Goal: Information Seeking & Learning: Learn about a topic

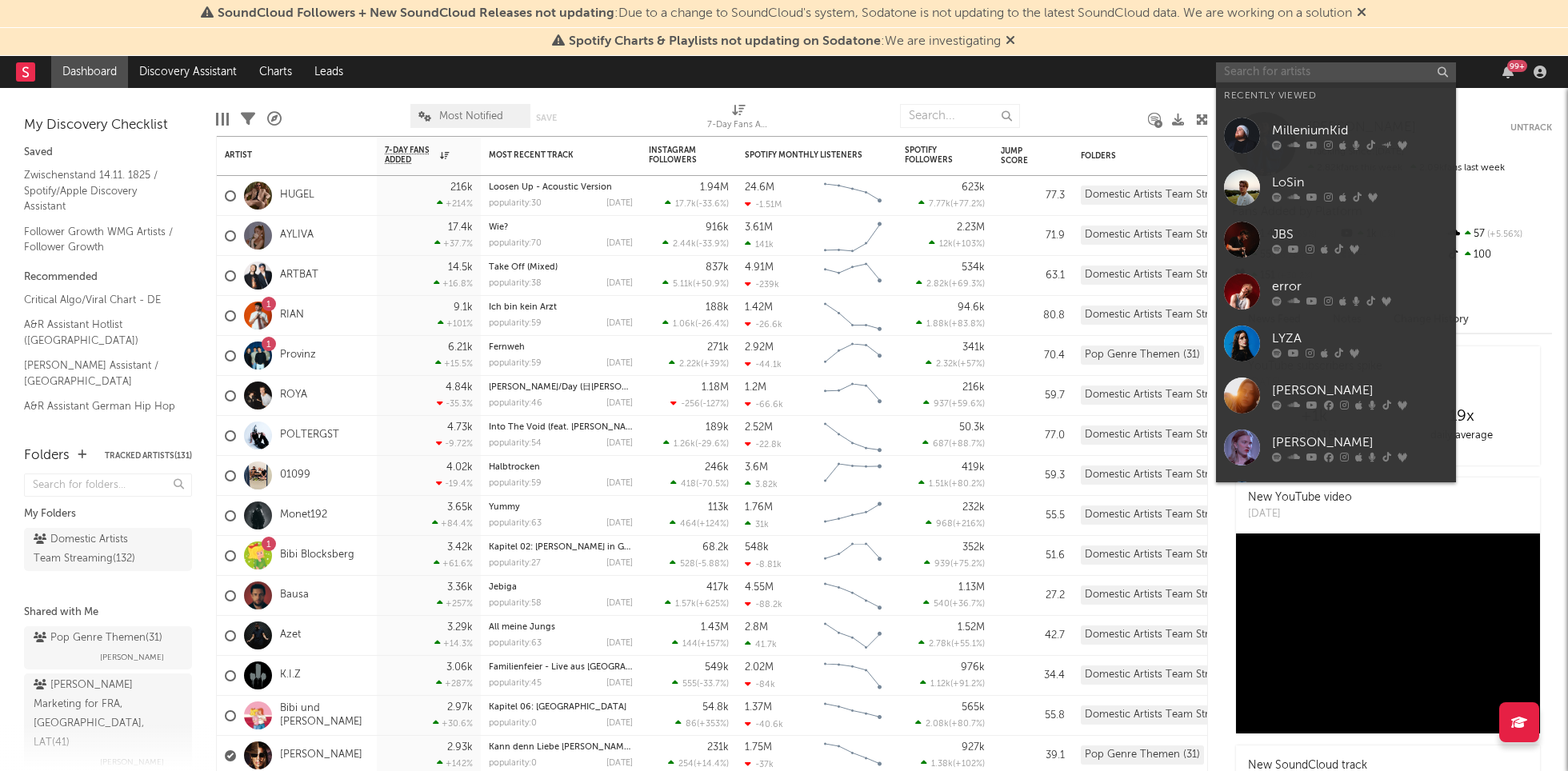
click at [1346, 69] on input "text" at bounding box center [1336, 72] width 240 height 20
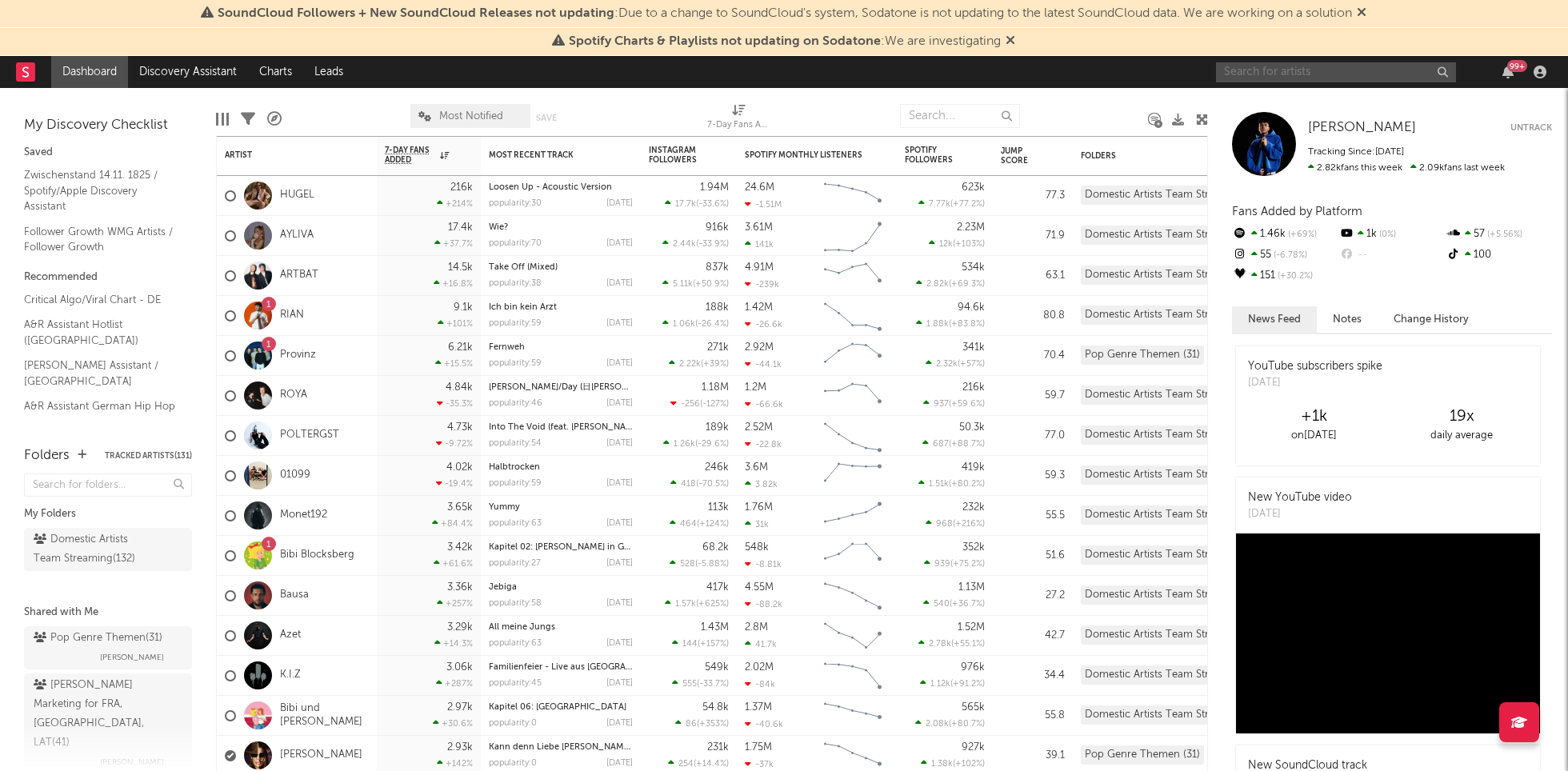
click at [1269, 67] on input "text" at bounding box center [1336, 72] width 240 height 20
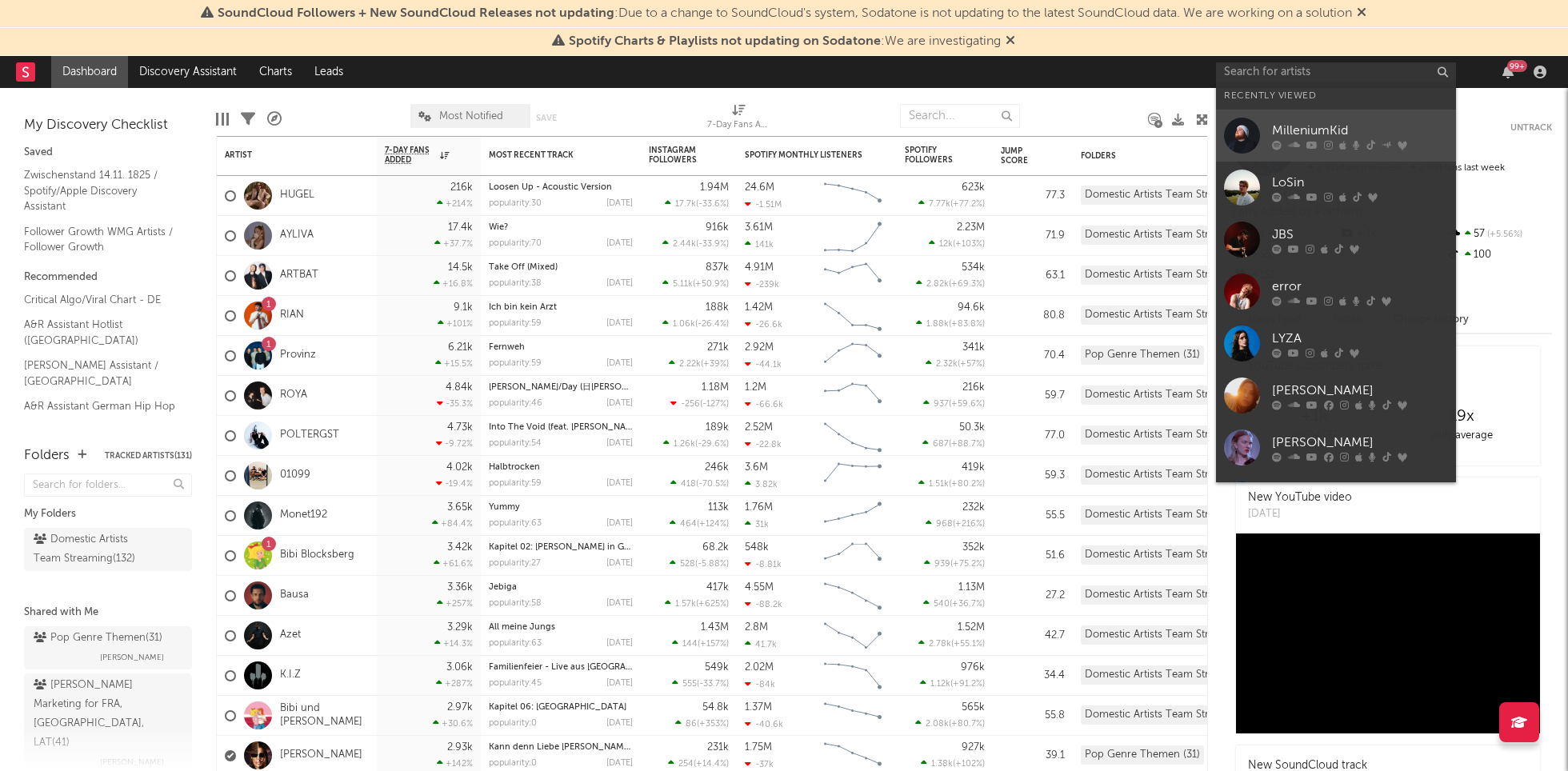
click at [1306, 116] on link "MilleniumKid" at bounding box center [1336, 135] width 240 height 52
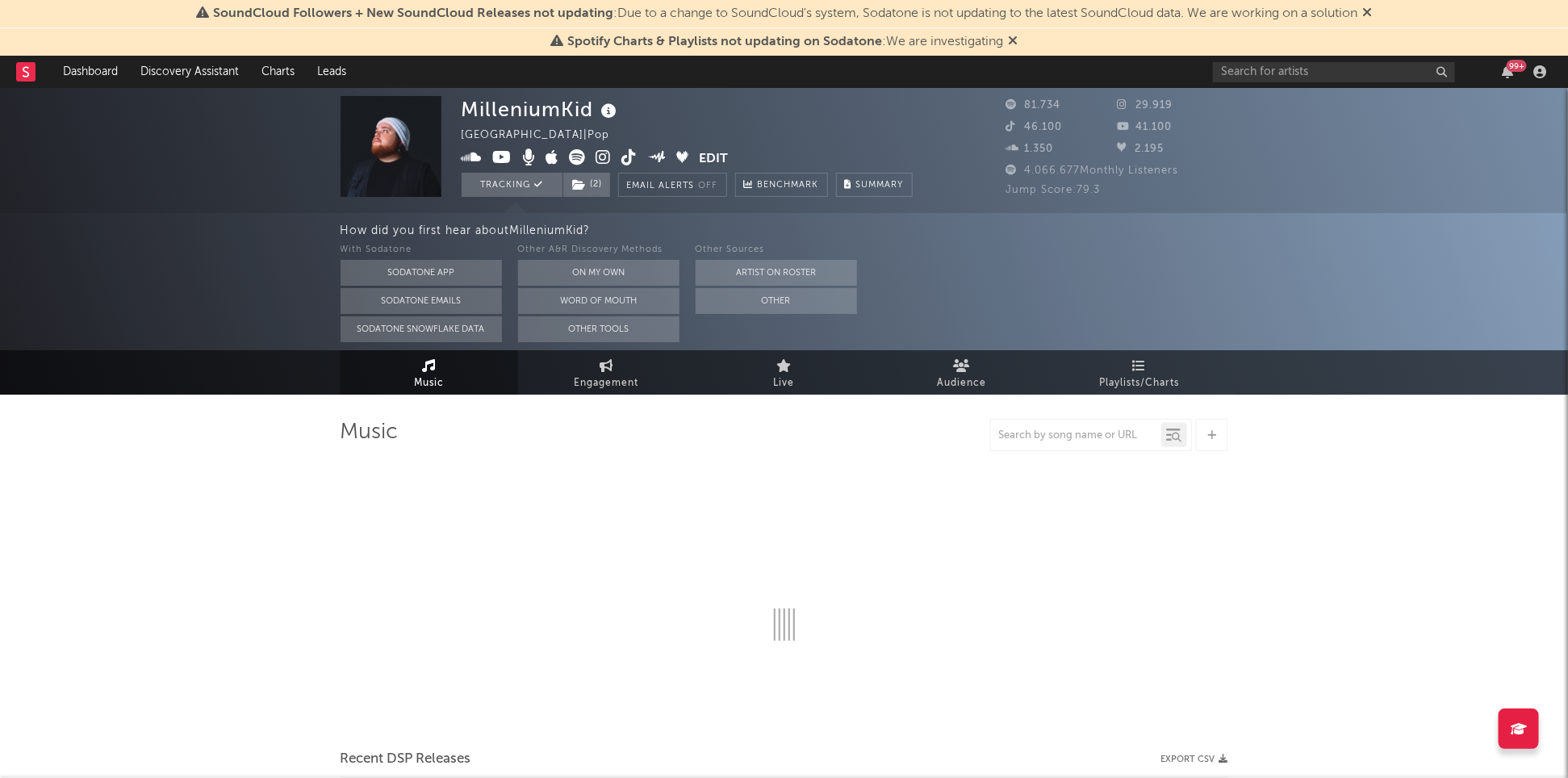
select select "6m"
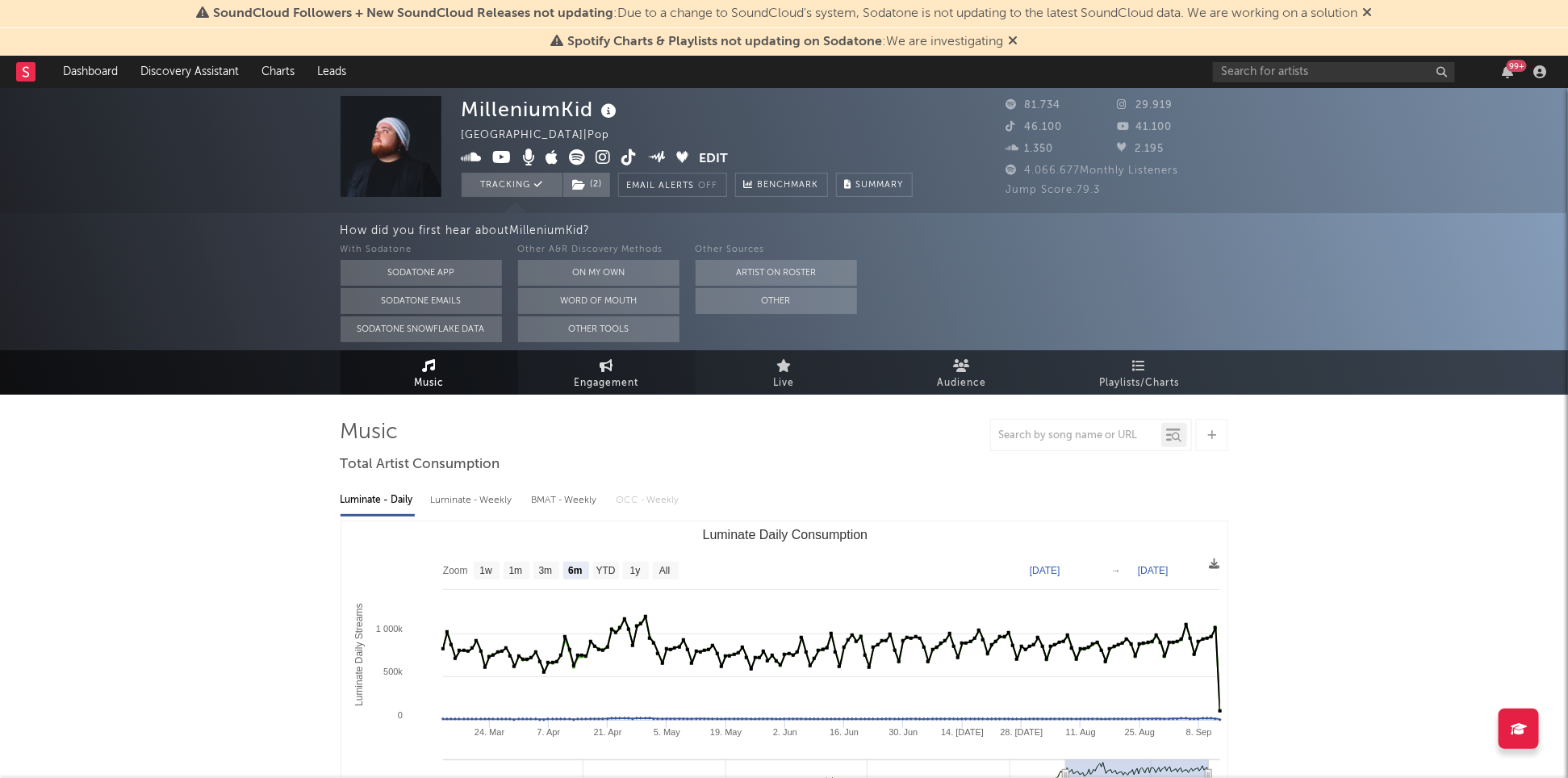
click at [591, 382] on span "Engagement" at bounding box center [606, 383] width 65 height 20
select select "1w"
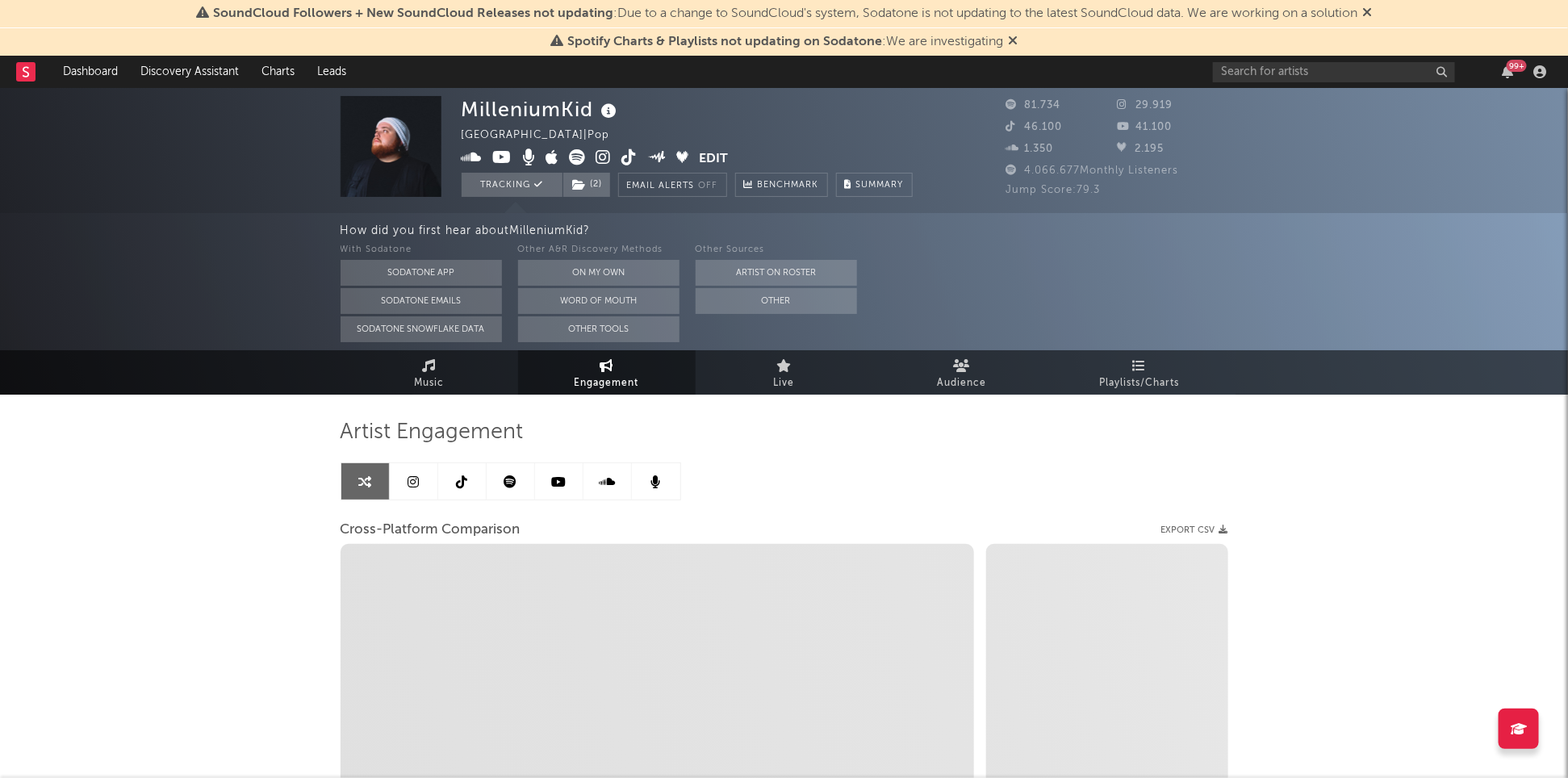
select select "1m"
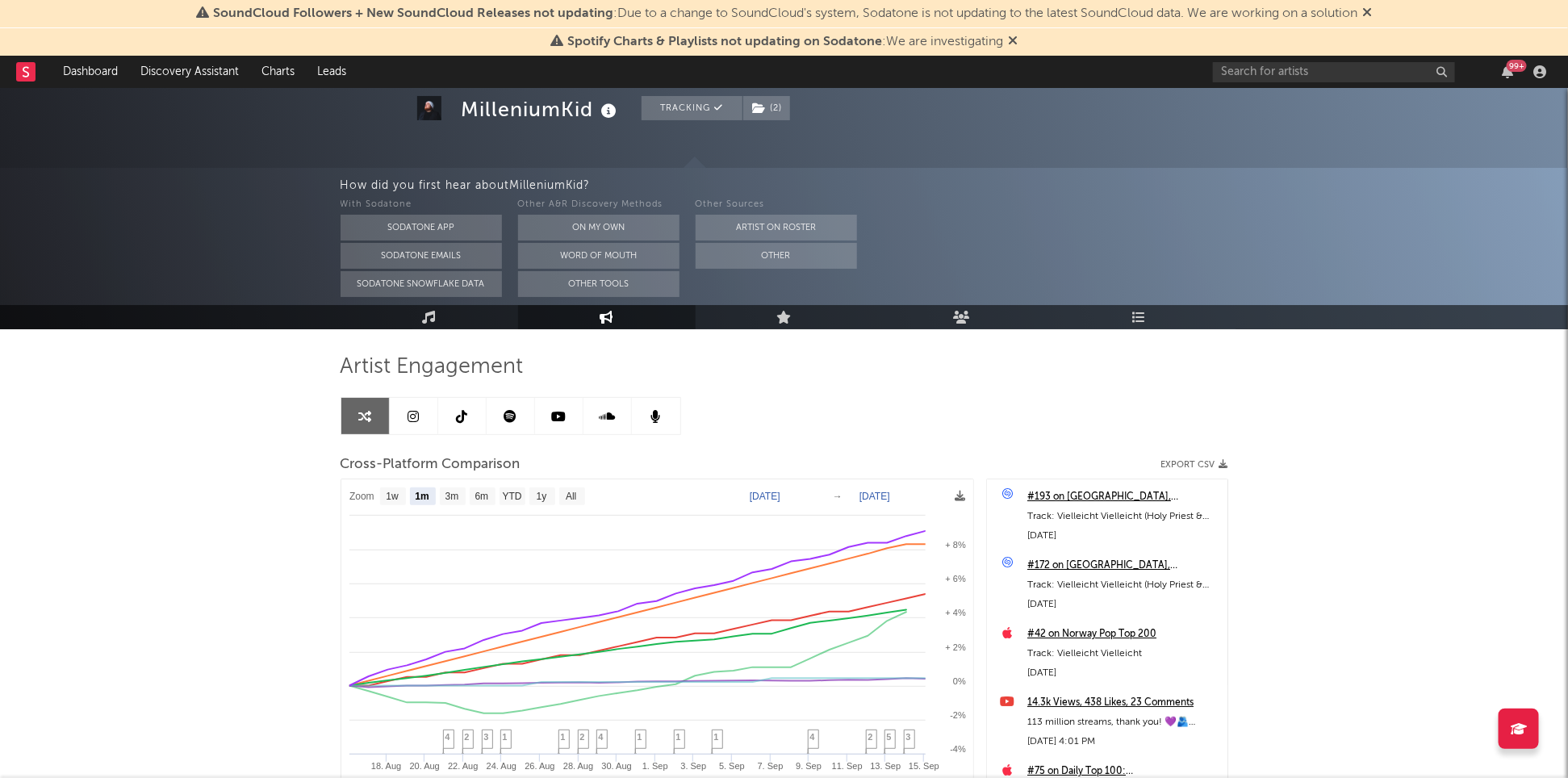
scroll to position [90, 0]
